Goal: Use online tool/utility: Utilize a website feature to perform a specific function

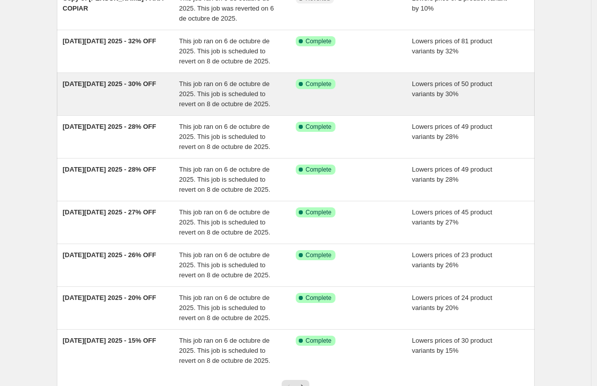
scroll to position [155, 0]
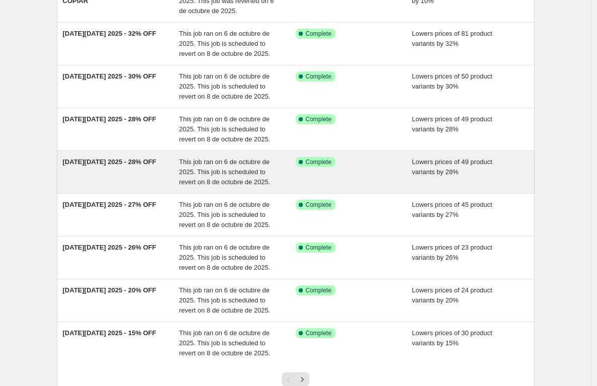
click at [189, 166] on div "This job ran on 6 de octubre de 2025. This job is scheduled to revert on 8 de o…" at bounding box center [237, 172] width 117 height 30
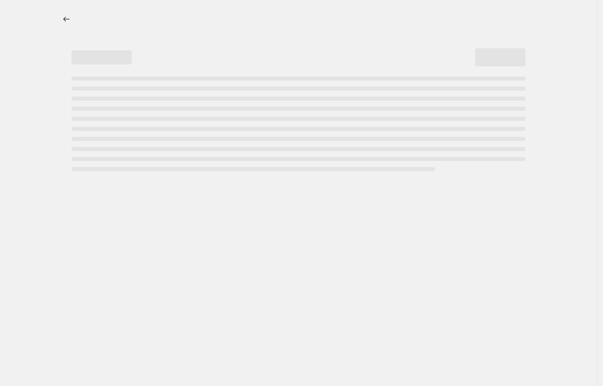
select select "percentage"
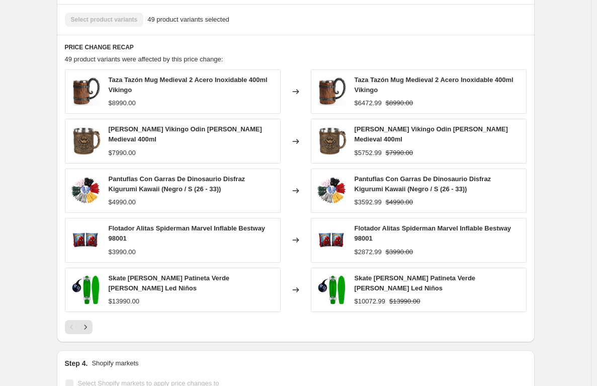
scroll to position [659, 0]
click at [153, 113] on div "Taza Tazón Mug Medieval 2 Acero Inoxidable 400ml Vikingo $8990.00" at bounding box center [173, 92] width 216 height 44
click at [109, 143] on div "Taza Tazon Vikingo Odin [PERSON_NAME] Medieval 400ml $7990.00" at bounding box center [173, 141] width 216 height 44
click at [170, 148] on div "$7990.00" at bounding box center [192, 153] width 166 height 10
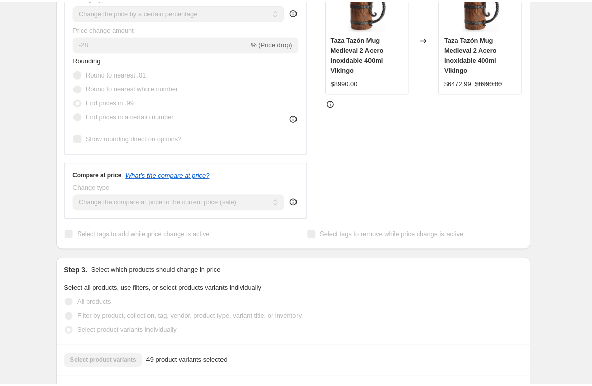
scroll to position [0, 0]
